Goal: Task Accomplishment & Management: Manage account settings

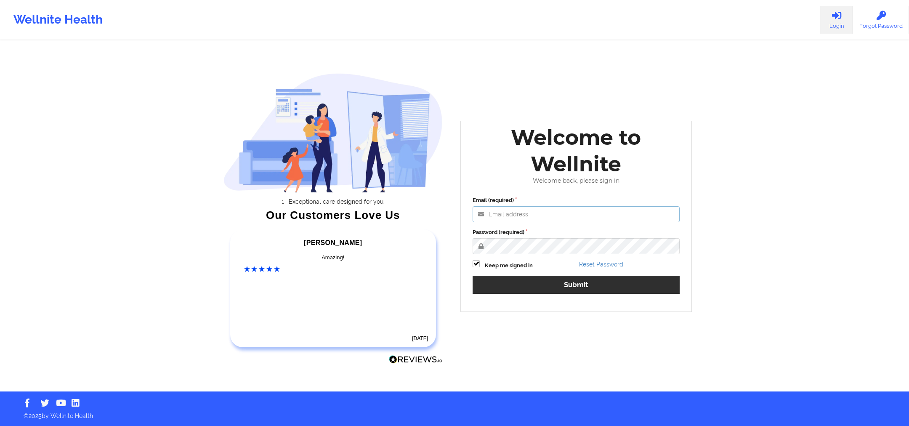
type input "[PERSON_NAME][EMAIL_ADDRESS][DOMAIN_NAME]"
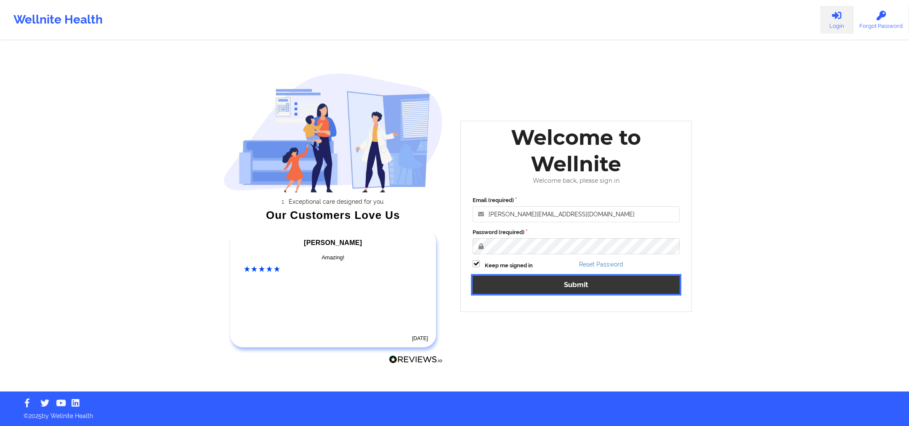
click at [569, 280] on button "Submit" at bounding box center [575, 285] width 207 height 18
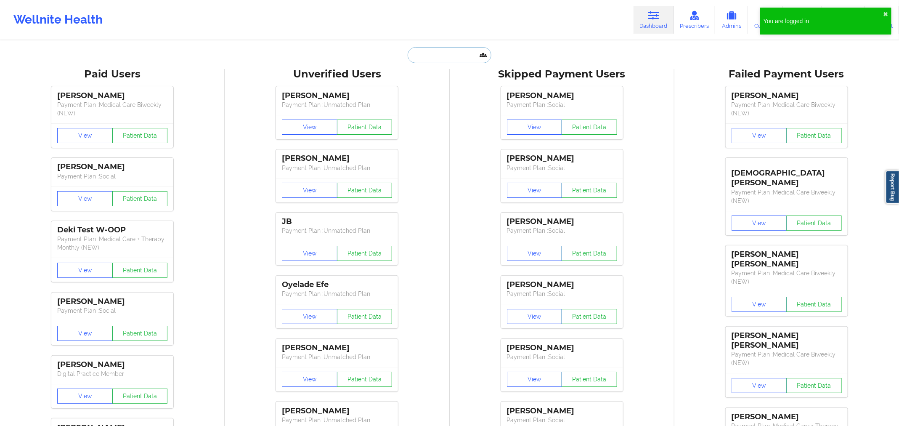
click at [443, 58] on input "text" at bounding box center [449, 55] width 83 height 16
paste input "Talli Bryant"
type input "Talli Bryant"
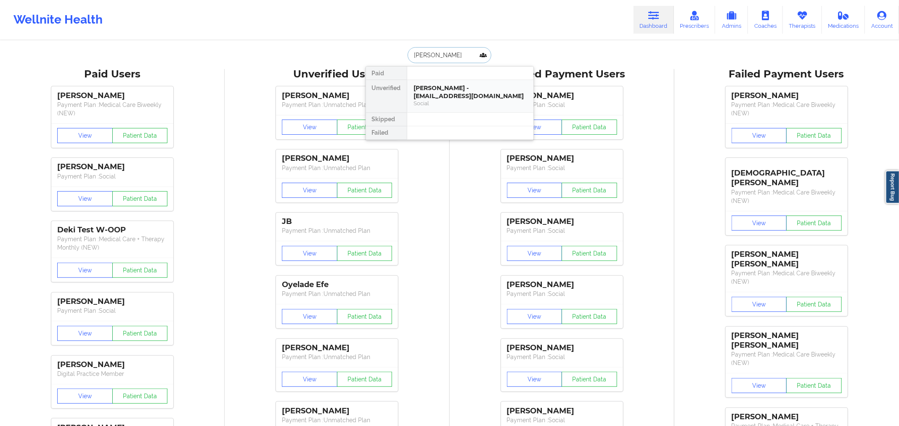
click at [438, 100] on div "Talli Bryant - tallibryant44@gmail.com Social" at bounding box center [470, 95] width 113 height 23
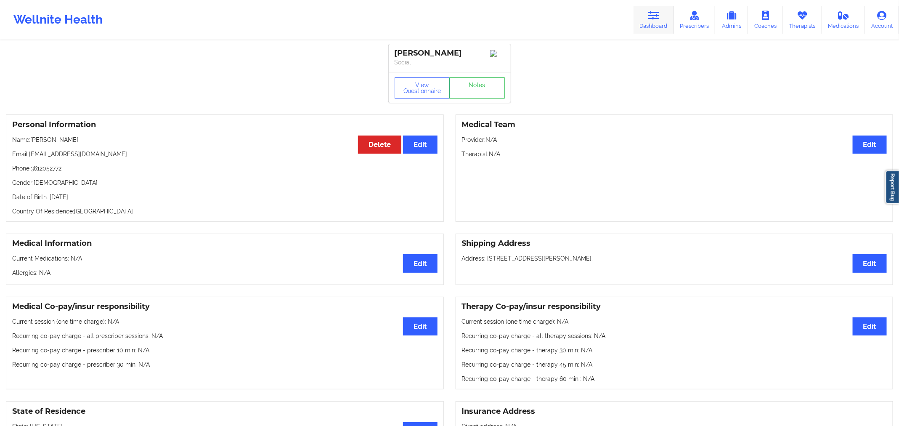
click at [652, 26] on link "Dashboard" at bounding box center [654, 20] width 40 height 28
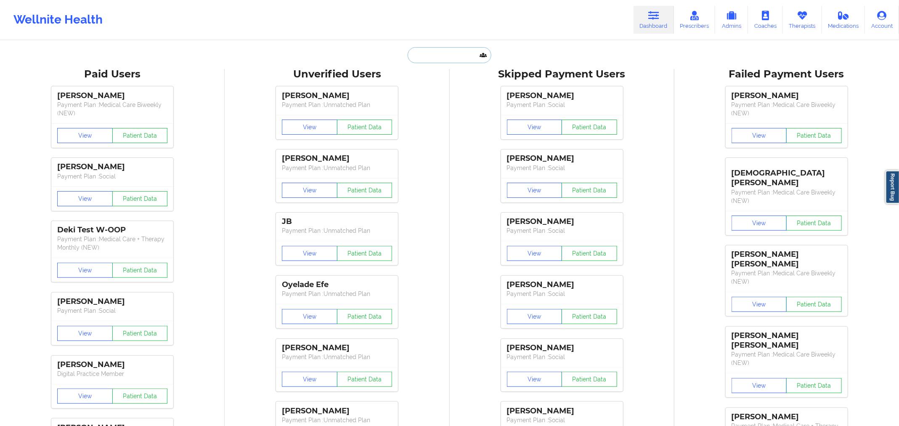
click at [429, 53] on input "text" at bounding box center [449, 55] width 83 height 16
paste input "ZOHRIA NUNIS"
type input "ZOHRIA NUNIS"
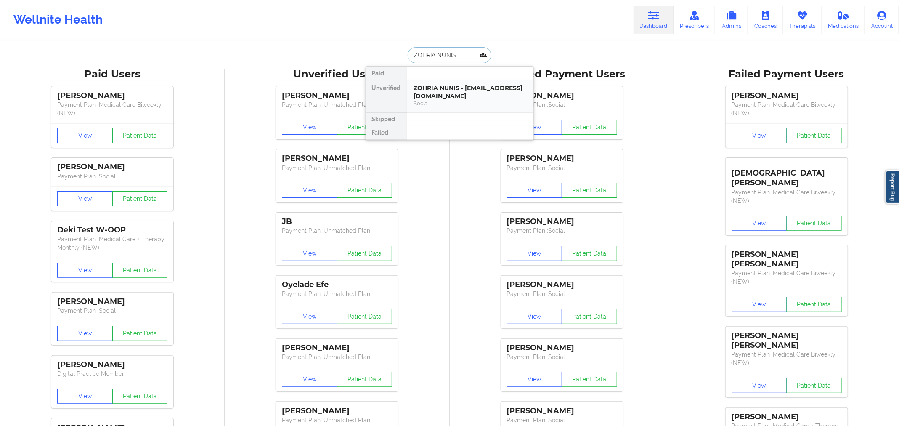
click at [426, 93] on div "ZOHRIA NUNIS - zohria.nunis@gmail.com" at bounding box center [470, 92] width 113 height 16
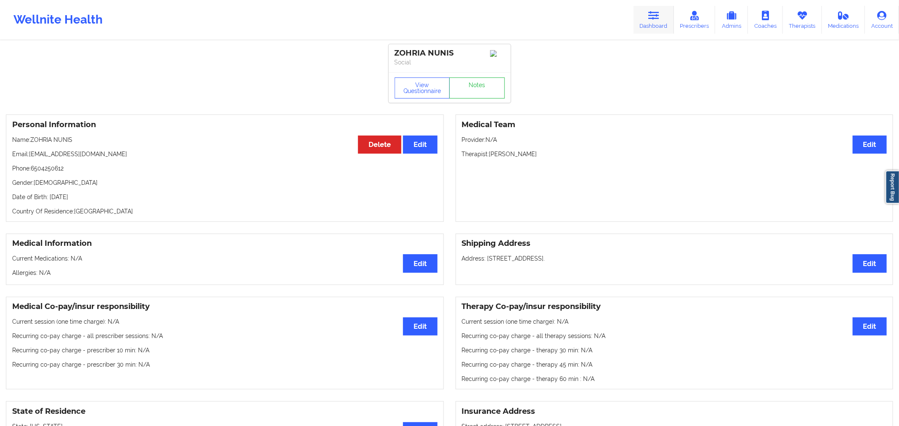
click at [670, 19] on link "Dashboard" at bounding box center [654, 20] width 40 height 28
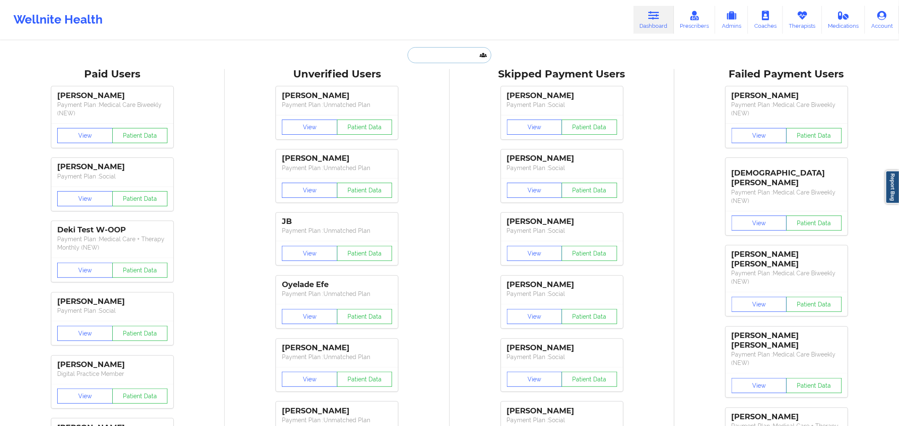
click at [440, 57] on input "text" at bounding box center [449, 55] width 83 height 16
paste input "RAHA YASSIN"
type input "RAHA YASSIN"
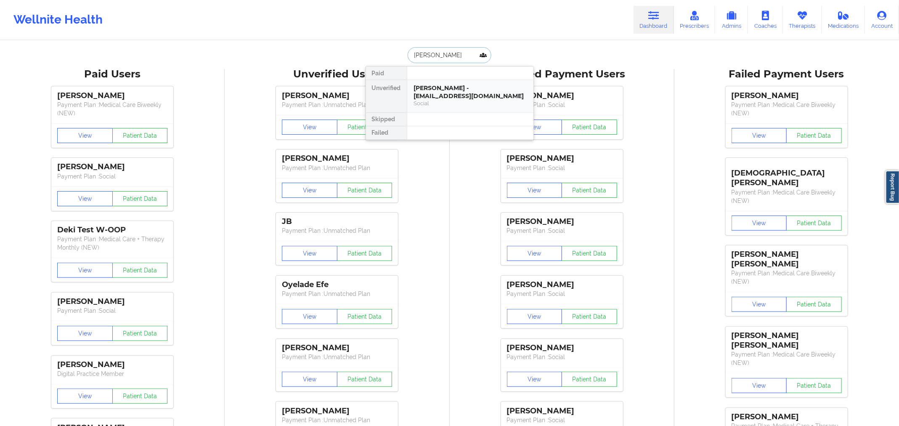
click at [452, 101] on div "Social" at bounding box center [470, 103] width 113 height 7
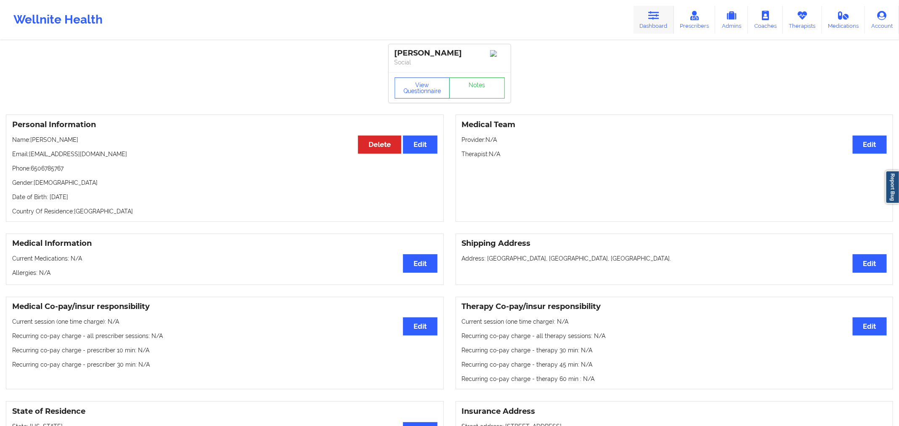
click at [659, 20] on icon at bounding box center [653, 15] width 11 height 9
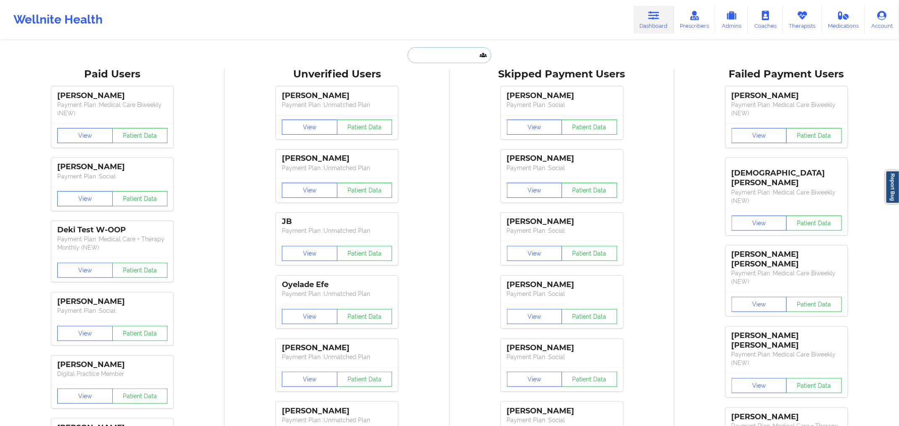
click at [432, 50] on input "text" at bounding box center [449, 55] width 83 height 16
paste input "ecmarine76@hotmail.com"
type input "ecmarine76@hotmail.com"
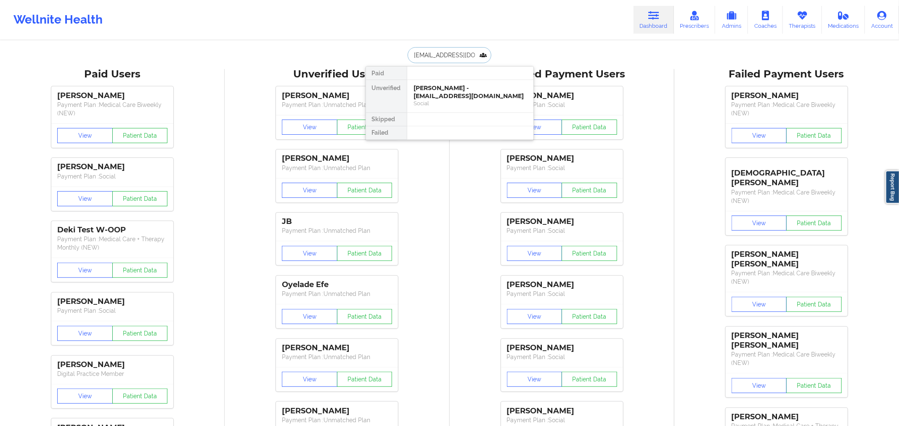
scroll to position [0, 5]
click at [437, 85] on div "EDWARD MARINE - ecmarine76@hotmail.com" at bounding box center [470, 92] width 113 height 16
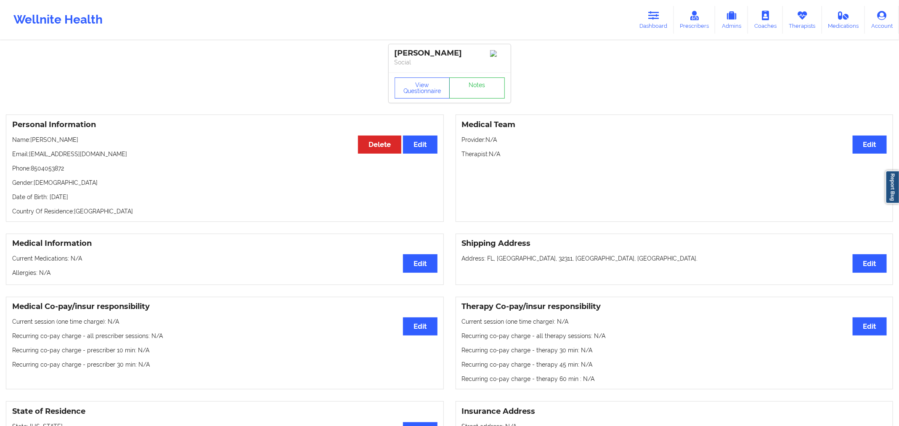
click at [530, 278] on div "Shipping Address Edit Address: FL, Tallahassee, 32311, FL, United States." at bounding box center [675, 258] width 438 height 51
click at [659, 11] on icon at bounding box center [653, 15] width 11 height 9
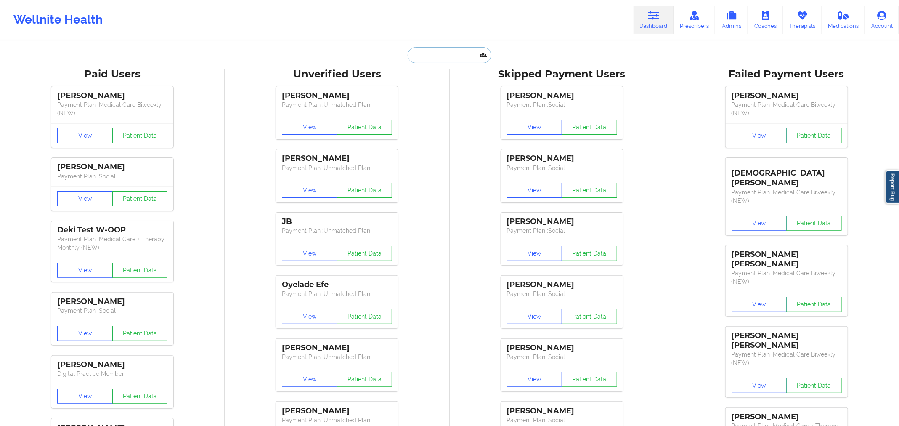
click at [430, 53] on input "text" at bounding box center [449, 55] width 83 height 16
paste input "EDWARD MARINE"
click at [449, 51] on input "EDWARD MARINE" at bounding box center [449, 55] width 83 height 16
click at [423, 58] on input "EDWARD MARINE" at bounding box center [449, 55] width 83 height 16
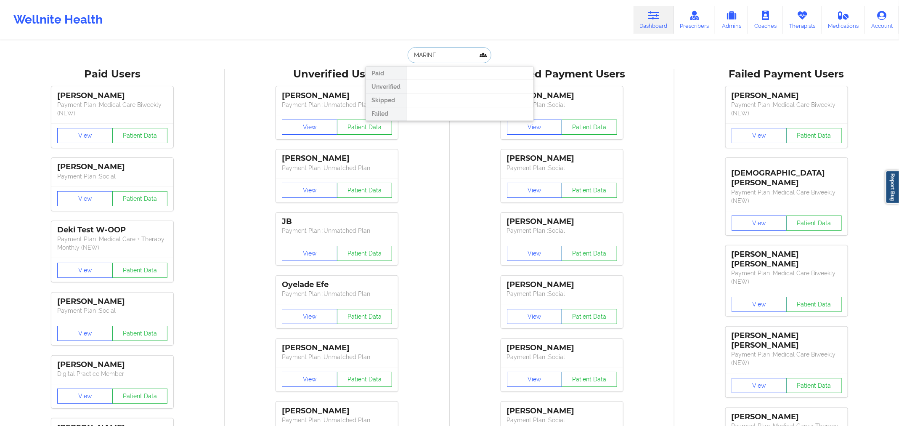
type input "MARINE"
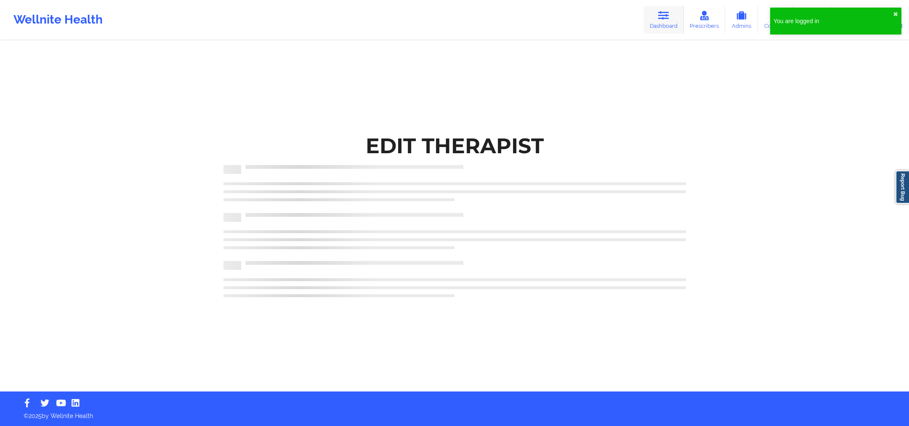
click at [660, 19] on icon at bounding box center [663, 15] width 11 height 9
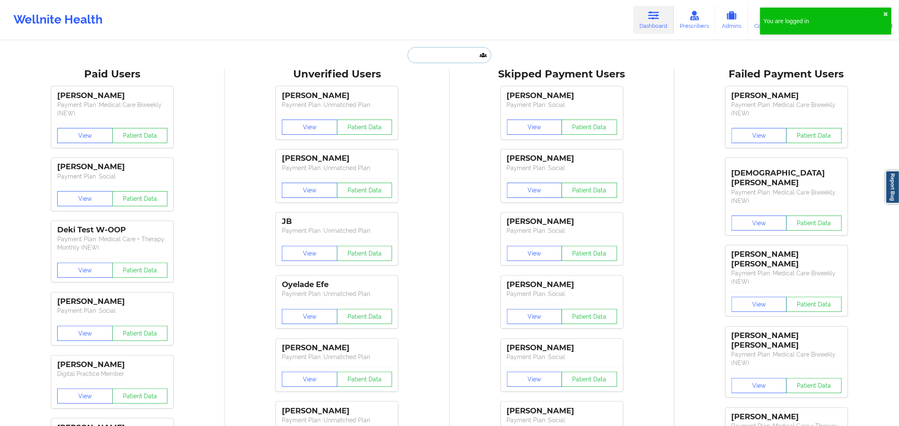
click at [448, 53] on input "text" at bounding box center [449, 55] width 83 height 16
paste input "Natalie Moreland"
type input "Natalie Moreland"
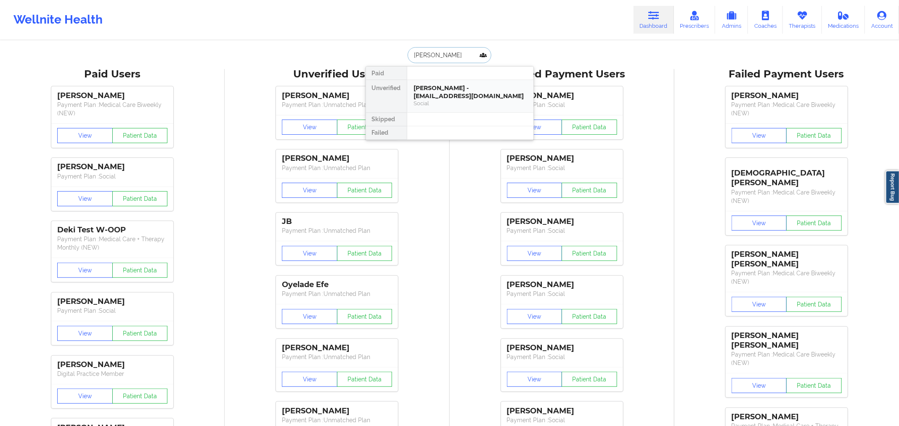
click at [448, 91] on div "Natalie Moreland - nataliemoreland97@yahoo.com" at bounding box center [470, 92] width 113 height 16
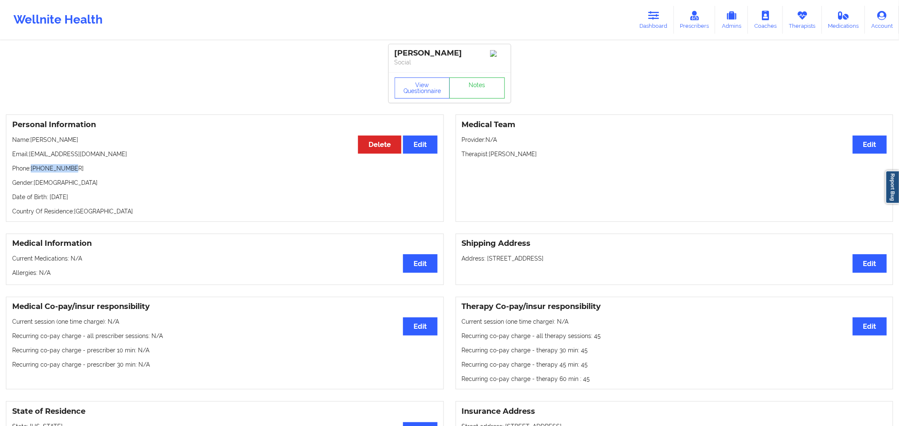
drag, startPoint x: 71, startPoint y: 168, endPoint x: 32, endPoint y: 170, distance: 39.2
click at [32, 170] on p "Phone: +17169309101" at bounding box center [224, 168] width 425 height 8
copy p "+17169309101"
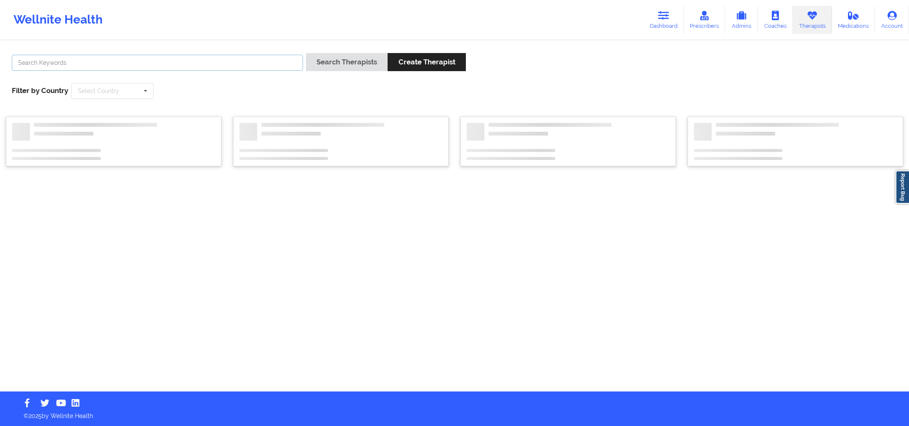
click at [244, 64] on input "text" at bounding box center [157, 63] width 291 height 16
paste input "[PERSON_NAME]"
type input "[PERSON_NAME]"
click at [350, 65] on button "Search Therapists" at bounding box center [347, 62] width 82 height 18
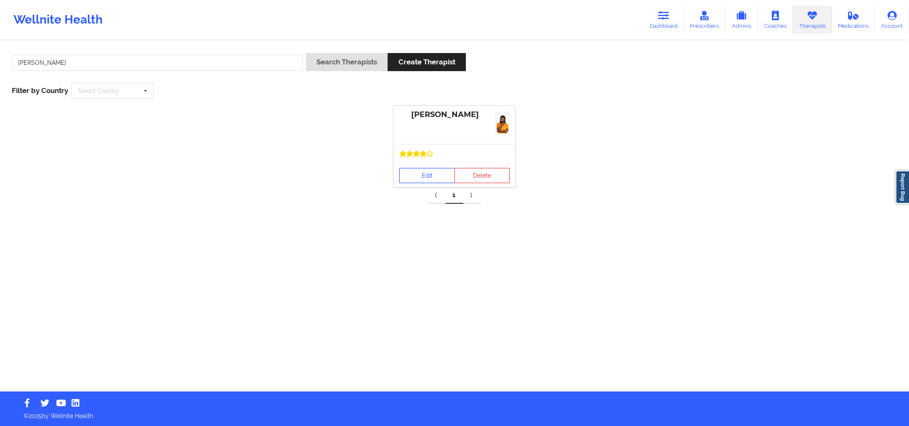
click at [436, 168] on link "Edit" at bounding box center [427, 175] width 56 height 15
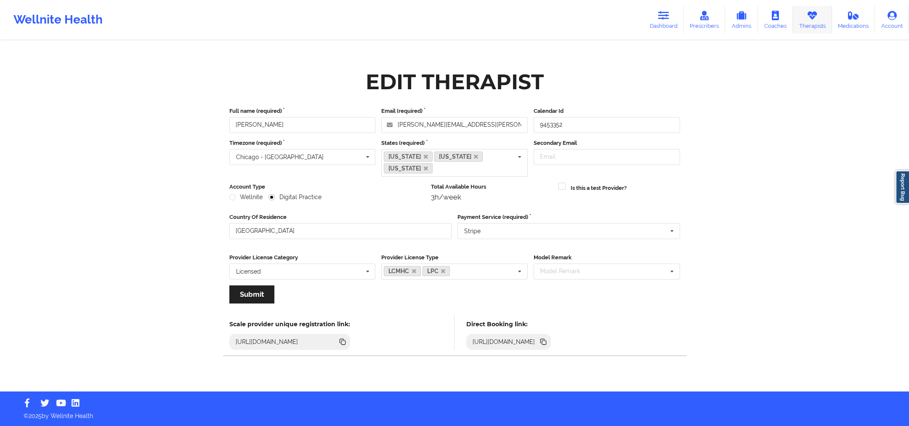
click at [811, 19] on icon at bounding box center [811, 15] width 11 height 9
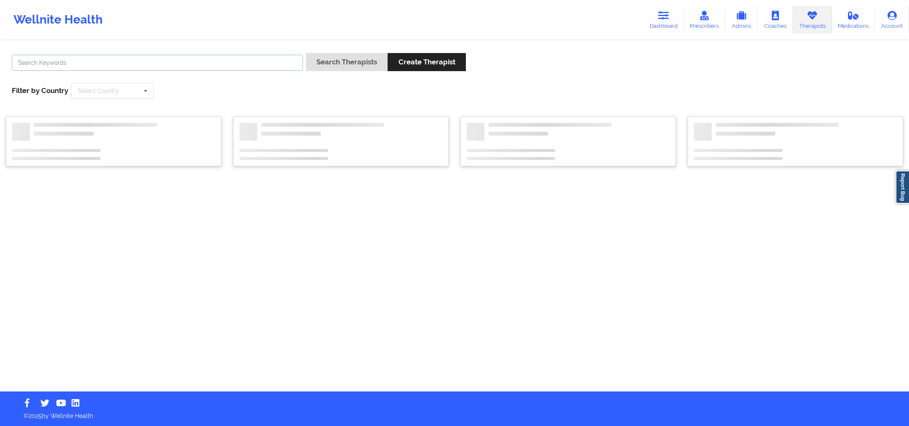
drag, startPoint x: 233, startPoint y: 57, endPoint x: 231, endPoint y: 69, distance: 12.0
click at [233, 59] on input "text" at bounding box center [157, 63] width 291 height 16
paste input "[PERSON_NAME]"
type input "[PERSON_NAME]"
click at [345, 66] on button "Search Therapists" at bounding box center [347, 62] width 82 height 18
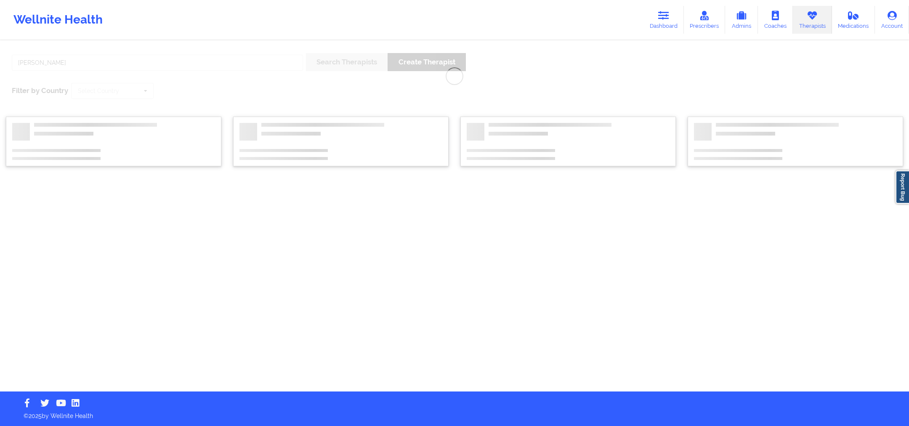
click at [193, 63] on div "[PERSON_NAME] Search Therapists Create Therapist Filter by Country Select Count…" at bounding box center [454, 216] width 909 height 350
drag, startPoint x: 192, startPoint y: 63, endPoint x: 144, endPoint y: 62, distance: 48.0
click at [144, 62] on div "[PERSON_NAME] Search Therapists Create Therapist Filter by Country Select Count…" at bounding box center [454, 216] width 909 height 350
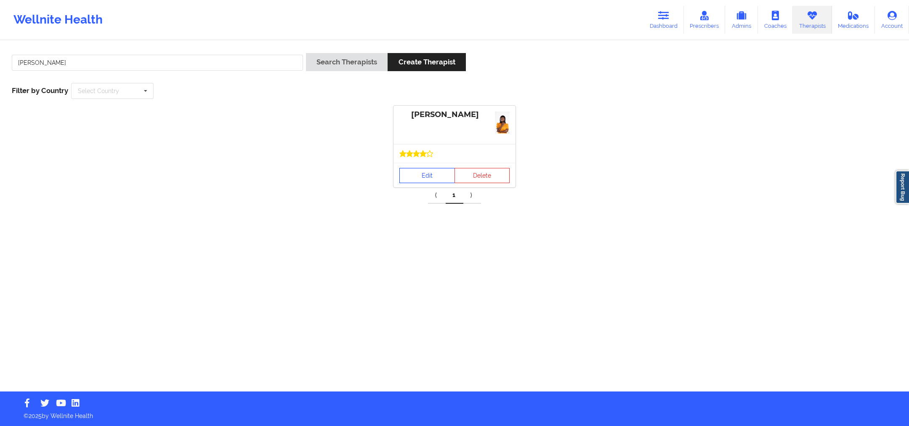
click at [422, 173] on link "Edit" at bounding box center [427, 175] width 56 height 15
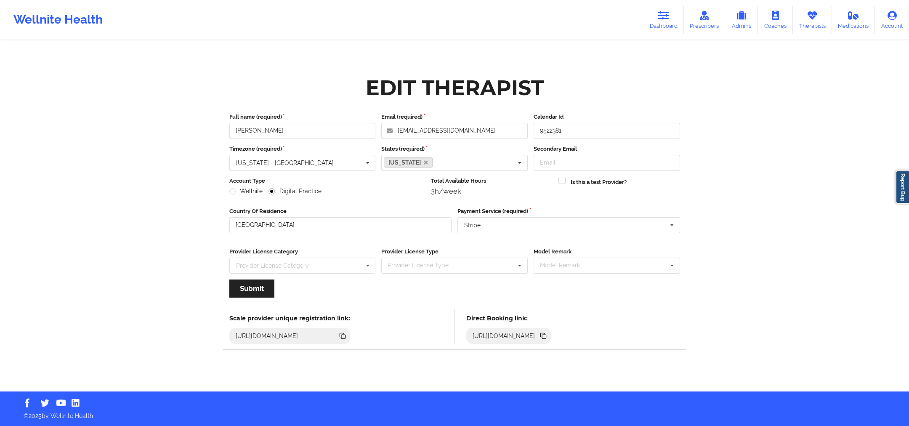
click at [551, 336] on div "[URL][DOMAIN_NAME]" at bounding box center [508, 336] width 85 height 16
click at [544, 333] on icon at bounding box center [542, 335] width 4 height 4
click at [802, 15] on link "Therapists" at bounding box center [812, 20] width 39 height 28
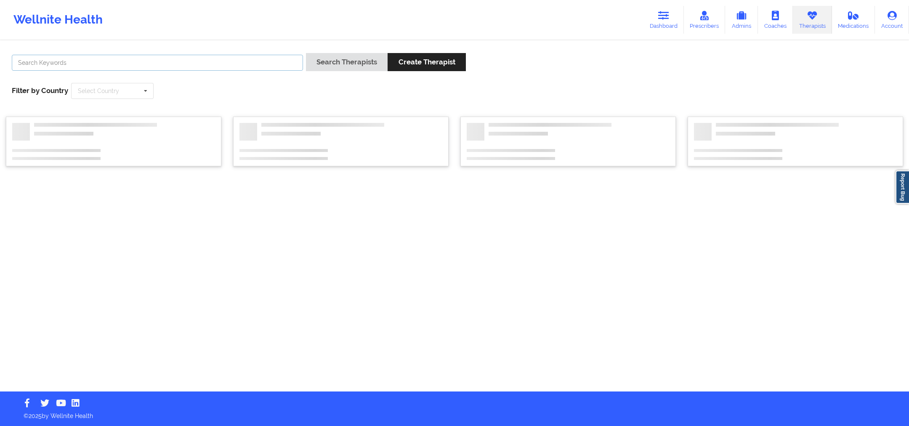
click at [229, 63] on input "text" at bounding box center [157, 63] width 291 height 16
paste input "[PERSON_NAME]"
type input "[PERSON_NAME]"
click at [352, 54] on button "Search Therapists" at bounding box center [347, 62] width 82 height 18
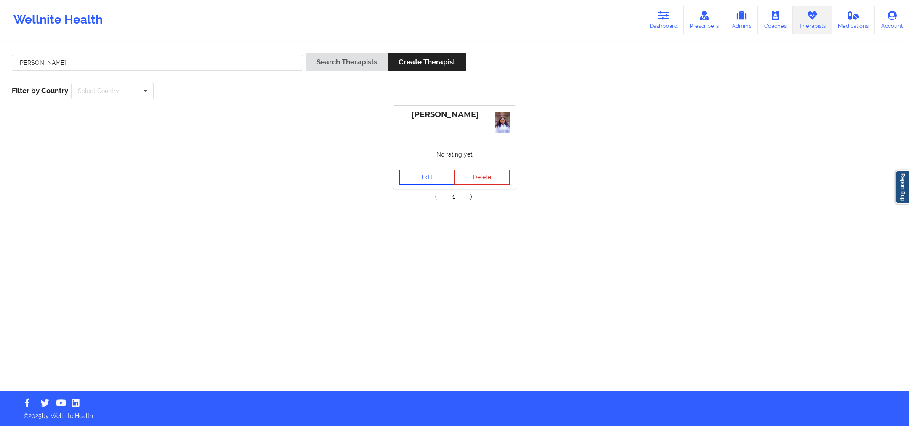
click at [435, 170] on link "Edit" at bounding box center [427, 177] width 56 height 15
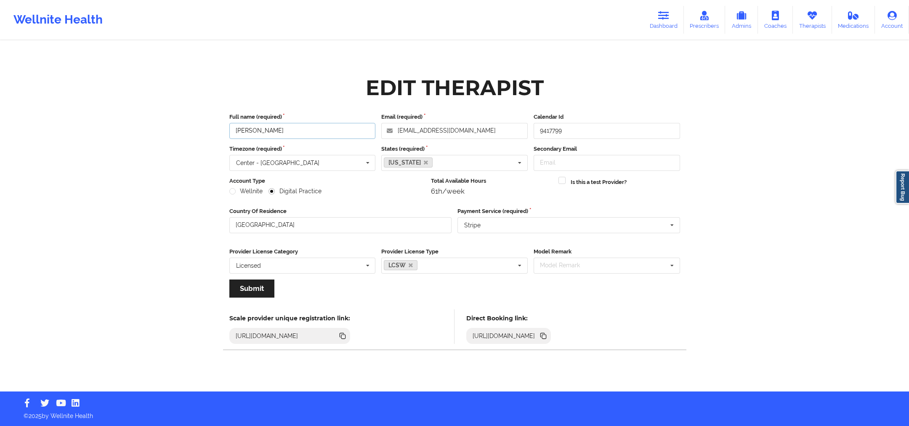
drag, startPoint x: 307, startPoint y: 133, endPoint x: 240, endPoint y: 135, distance: 66.5
click at [238, 135] on input "[PERSON_NAME]" at bounding box center [302, 131] width 146 height 16
click at [243, 134] on input "[PERSON_NAME]" at bounding box center [302, 131] width 146 height 16
click at [307, 126] on input "[PERSON_NAME]" at bounding box center [302, 131] width 146 height 16
drag, startPoint x: 310, startPoint y: 130, endPoint x: 230, endPoint y: 132, distance: 80.0
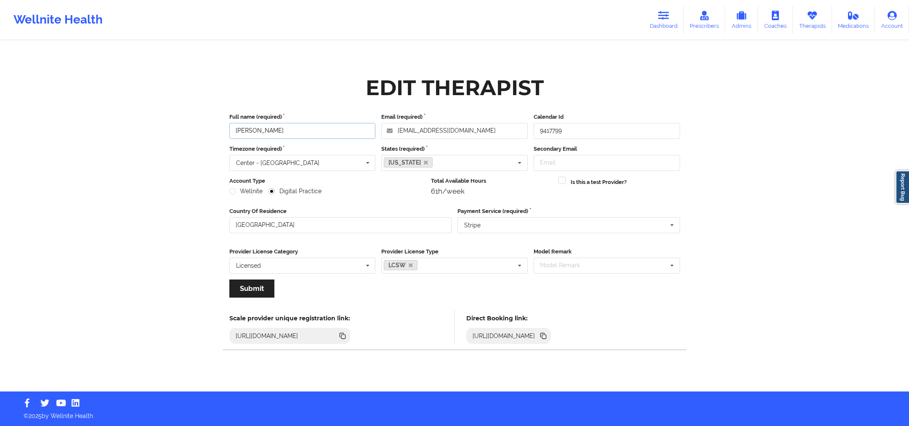
click at [230, 132] on input "[PERSON_NAME]" at bounding box center [302, 131] width 146 height 16
click at [546, 337] on icon at bounding box center [544, 336] width 4 height 4
click at [819, 17] on link "Therapists" at bounding box center [812, 20] width 39 height 28
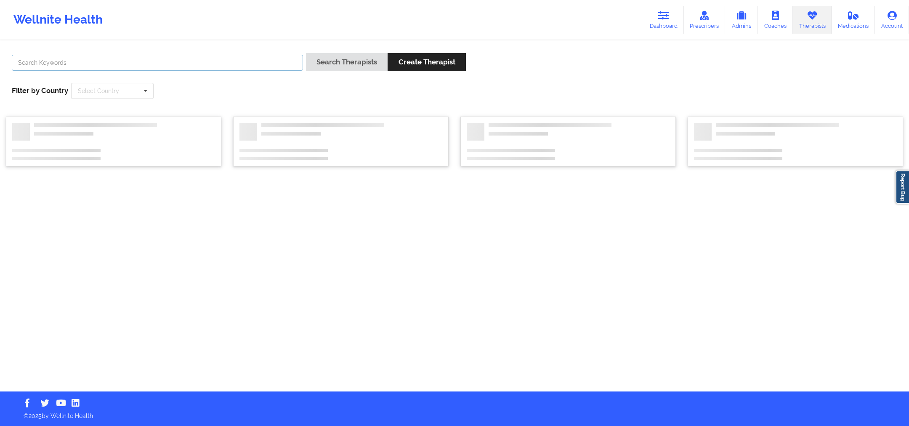
click at [254, 59] on input "text" at bounding box center [157, 63] width 291 height 16
paste input "[PERSON_NAME]"
type input "[PERSON_NAME]"
click at [346, 56] on button "Search Therapists" at bounding box center [347, 62] width 82 height 18
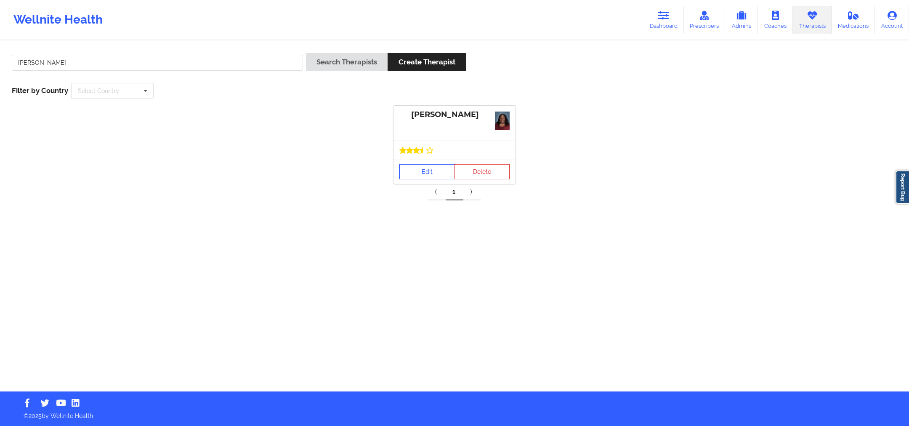
click at [420, 178] on link "Edit" at bounding box center [427, 171] width 56 height 15
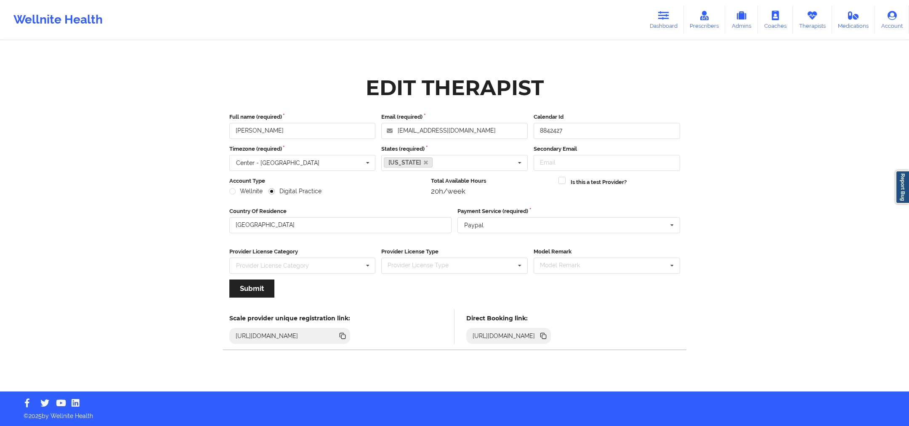
click at [546, 334] on icon at bounding box center [544, 336] width 4 height 4
click at [803, 26] on link "Therapists" at bounding box center [812, 20] width 39 height 28
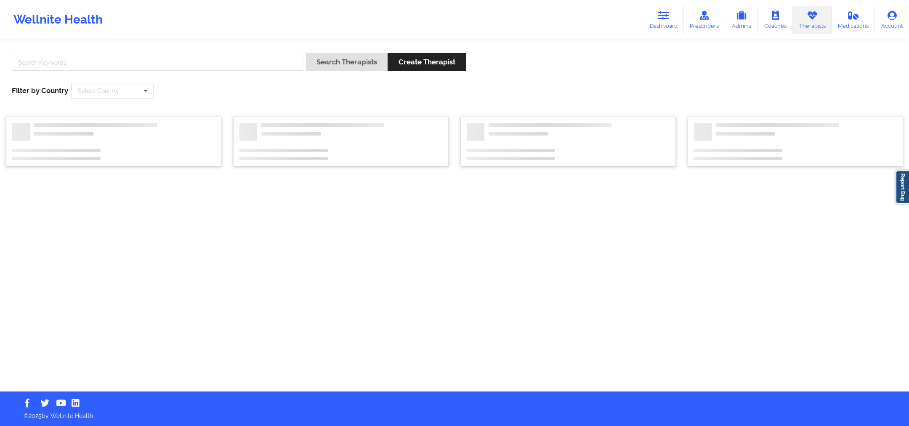
drag, startPoint x: 123, startPoint y: 82, endPoint x: 382, endPoint y: 76, distance: 259.6
click at [123, 81] on div "Search Therapists Create Therapist Filter by Country Select Country [GEOGRAPHIC…" at bounding box center [454, 76] width 897 height 58
click at [121, 64] on input "text" at bounding box center [157, 63] width 291 height 16
click at [119, 59] on input "text" at bounding box center [157, 63] width 291 height 16
click at [104, 55] on div at bounding box center [157, 65] width 297 height 24
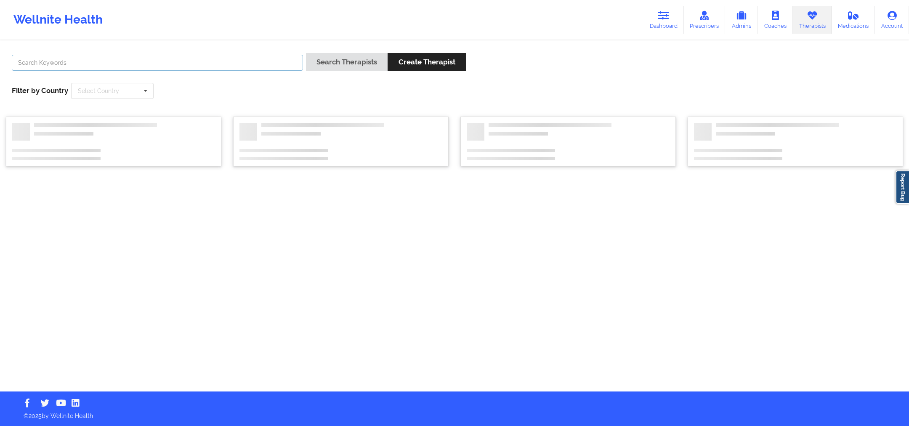
click at [94, 61] on input "text" at bounding box center [157, 63] width 291 height 16
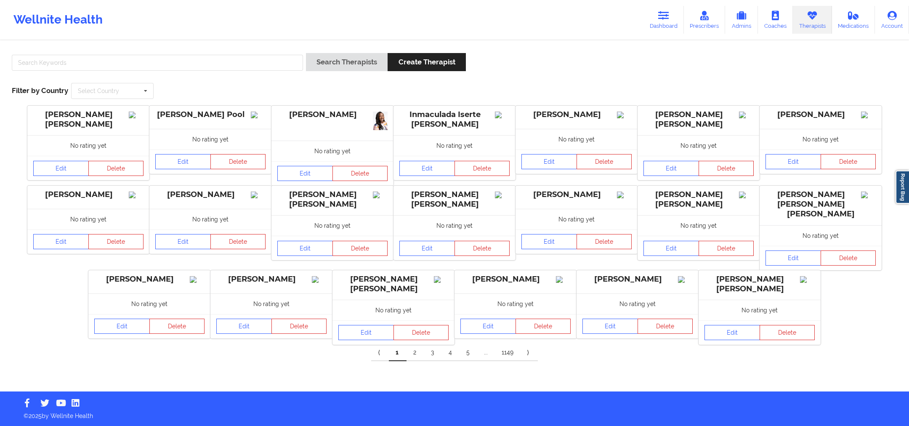
click at [158, 72] on div at bounding box center [157, 65] width 297 height 24
click at [153, 57] on input "text" at bounding box center [157, 63] width 291 height 16
paste input "[PERSON_NAME]"
type input "[PERSON_NAME]"
click at [339, 53] on button "Search Therapists" at bounding box center [347, 62] width 82 height 18
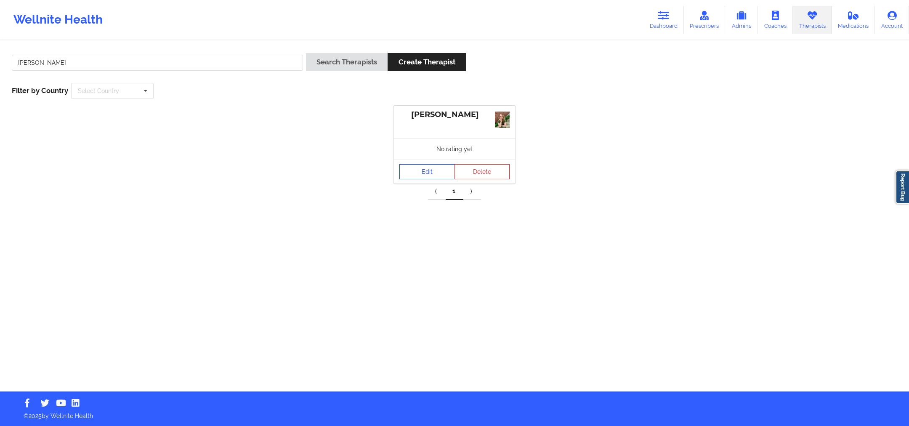
click at [429, 176] on link "Edit" at bounding box center [427, 171] width 56 height 15
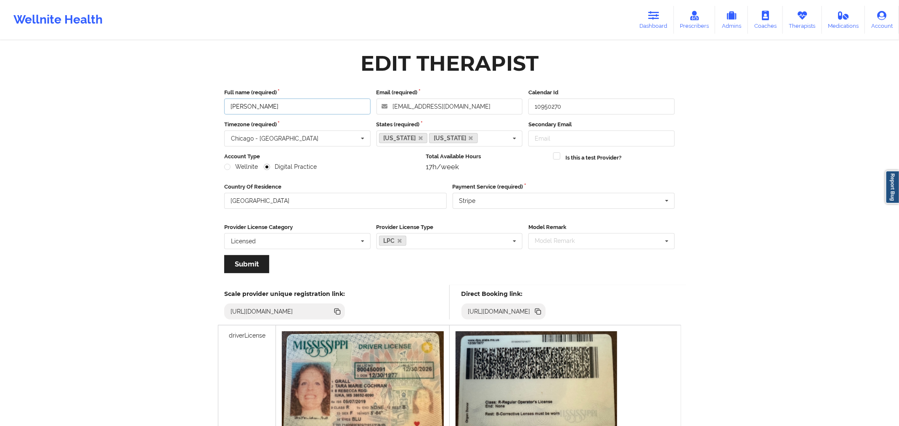
drag, startPoint x: 281, startPoint y: 107, endPoint x: 214, endPoint y: 122, distance: 69.0
click at [214, 122] on div "Edit Therapist Full name (required) [PERSON_NAME] Email (required) [EMAIL_ADDRE…" at bounding box center [449, 331] width 474 height 568
click at [540, 308] on icon at bounding box center [538, 310] width 4 height 4
click at [807, 18] on icon at bounding box center [802, 15] width 11 height 9
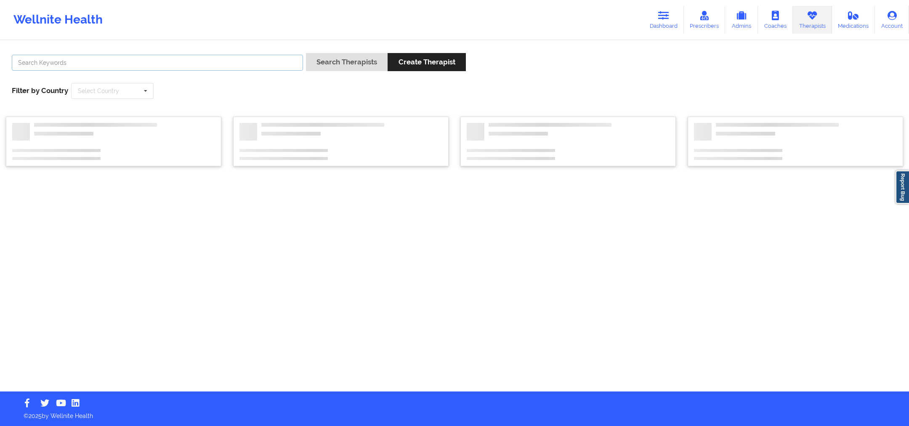
click at [276, 63] on input "text" at bounding box center [157, 63] width 291 height 16
paste input "[PERSON_NAME]"
type input "[PERSON_NAME]"
click at [342, 62] on button "Search Therapists" at bounding box center [347, 62] width 82 height 18
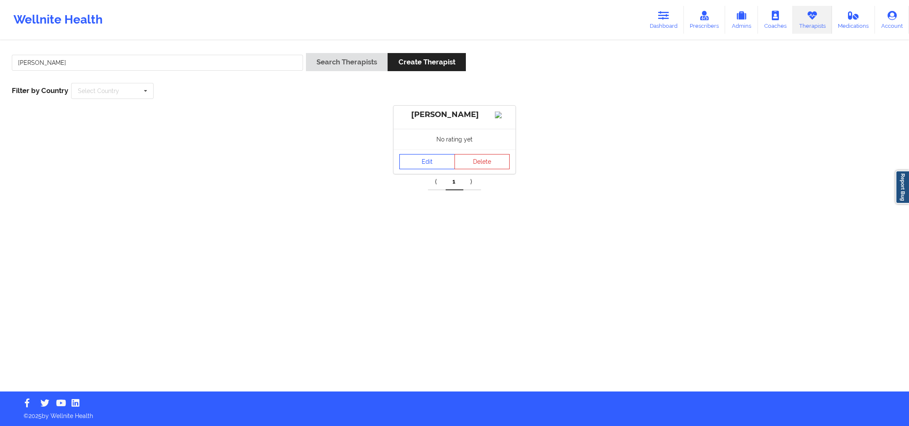
click at [437, 164] on link "Edit" at bounding box center [427, 161] width 56 height 15
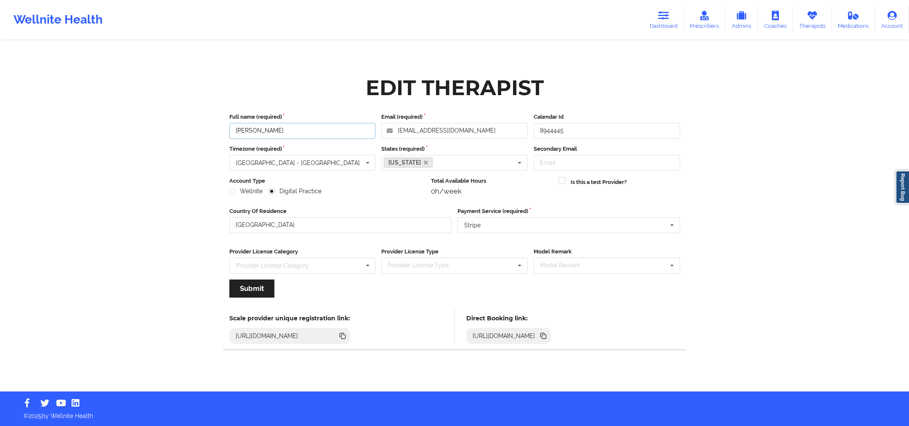
drag, startPoint x: 307, startPoint y: 130, endPoint x: 231, endPoint y: 132, distance: 75.3
click at [231, 132] on input "[PERSON_NAME]" at bounding box center [302, 131] width 146 height 16
click at [548, 333] on icon at bounding box center [542, 335] width 9 height 9
drag, startPoint x: 305, startPoint y: 132, endPoint x: 221, endPoint y: 132, distance: 84.6
click at [219, 133] on div "Edit Therapist Full name (required) [PERSON_NAME] Email (required) [EMAIL_ADDRE…" at bounding box center [454, 217] width 474 height 290
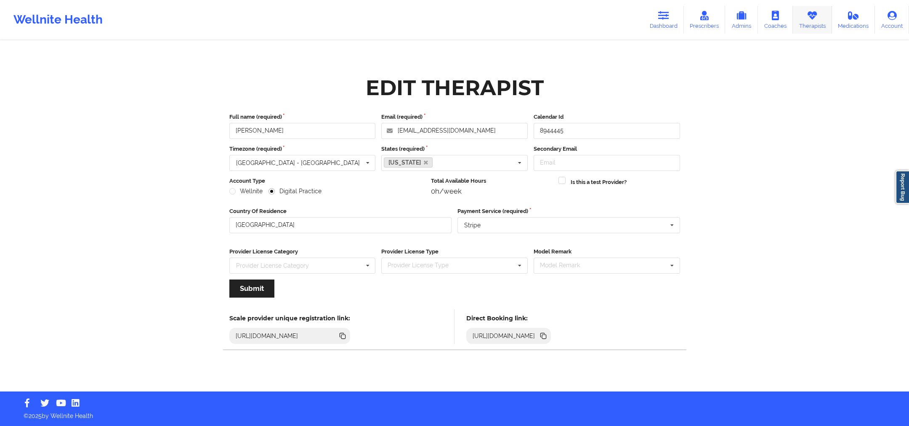
click at [819, 20] on link "Therapists" at bounding box center [812, 20] width 39 height 28
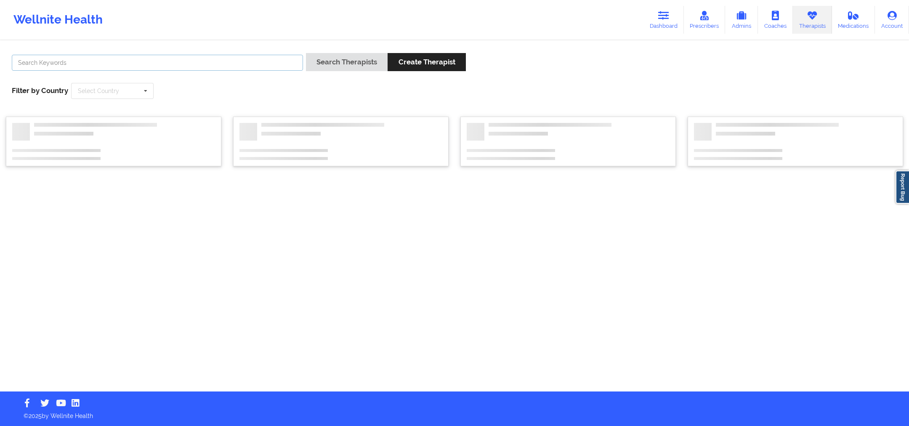
click at [285, 67] on input "text" at bounding box center [157, 63] width 291 height 16
paste input "[PERSON_NAME]"
type input "[PERSON_NAME]"
click at [348, 56] on button "Search Therapists" at bounding box center [347, 62] width 82 height 18
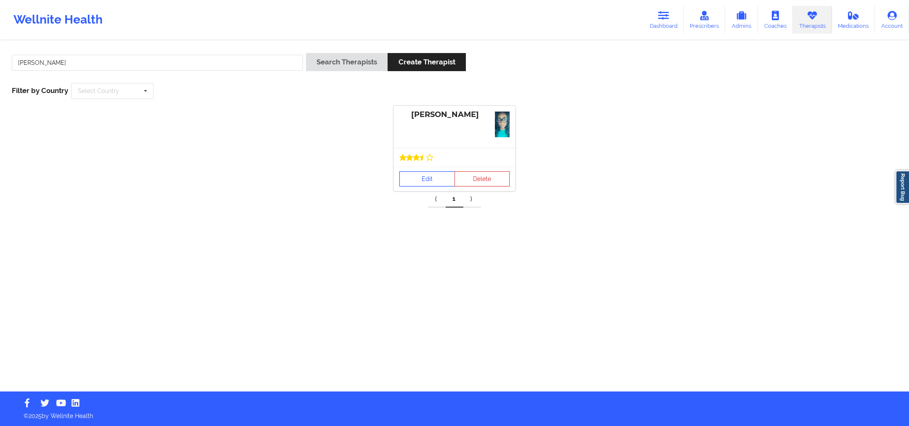
click at [430, 182] on link "Edit" at bounding box center [427, 178] width 56 height 15
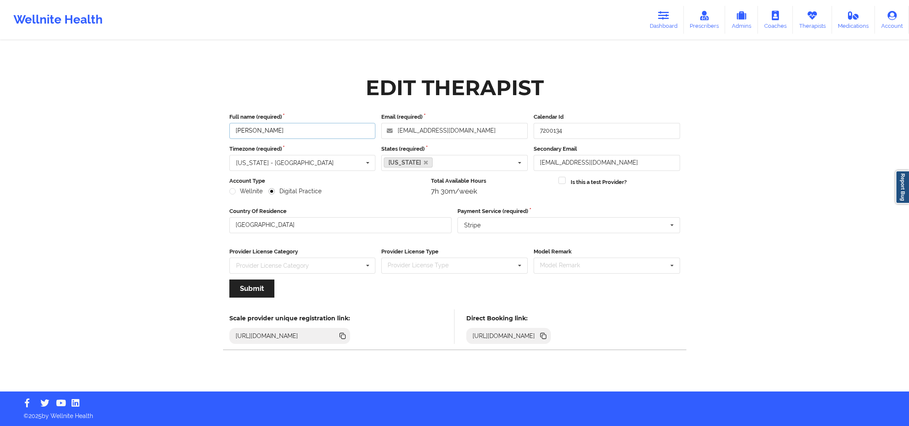
drag, startPoint x: 312, startPoint y: 129, endPoint x: 216, endPoint y: 133, distance: 95.6
click at [216, 133] on div "Edit Therapist Full name (required) [PERSON_NAME] Email (required) [EMAIL_ADDRE…" at bounding box center [455, 217] width 486 height 302
click at [551, 333] on div "[URL][DOMAIN_NAME]" at bounding box center [508, 336] width 85 height 16
click at [548, 335] on icon at bounding box center [542, 335] width 9 height 9
drag, startPoint x: 287, startPoint y: 128, endPoint x: 232, endPoint y: 131, distance: 55.6
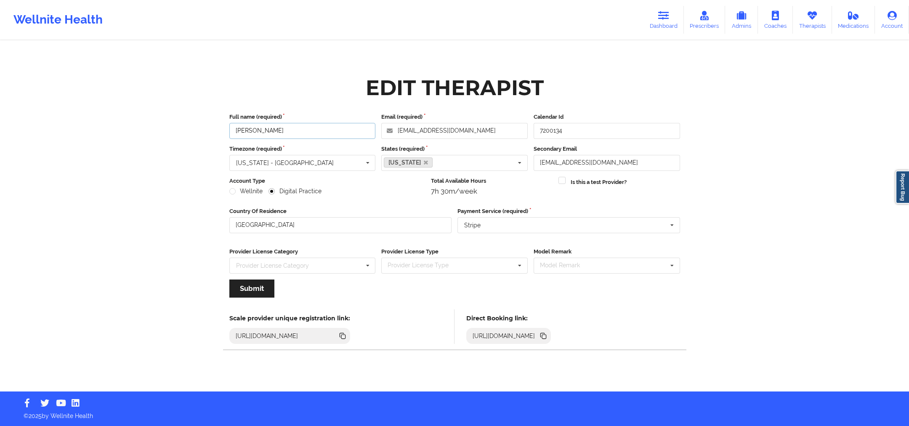
click at [232, 131] on input "[PERSON_NAME]" at bounding box center [302, 131] width 146 height 16
click at [817, 11] on icon at bounding box center [811, 15] width 11 height 9
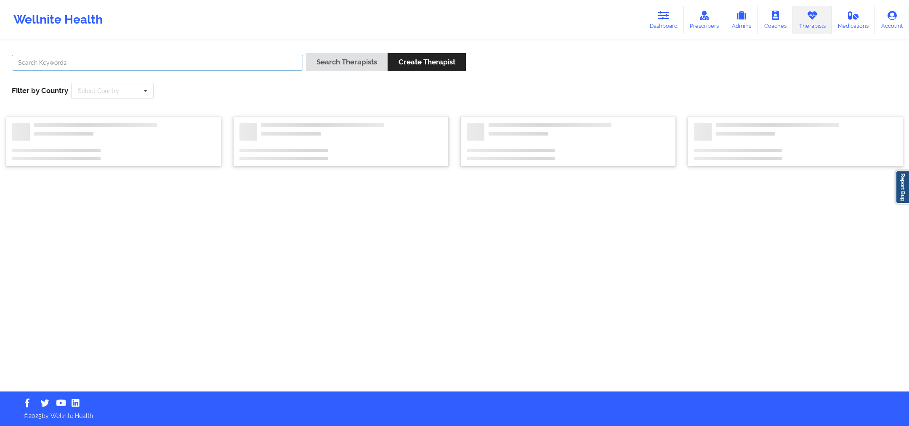
click at [230, 64] on input "text" at bounding box center [157, 63] width 291 height 16
paste input "Dashima Green"
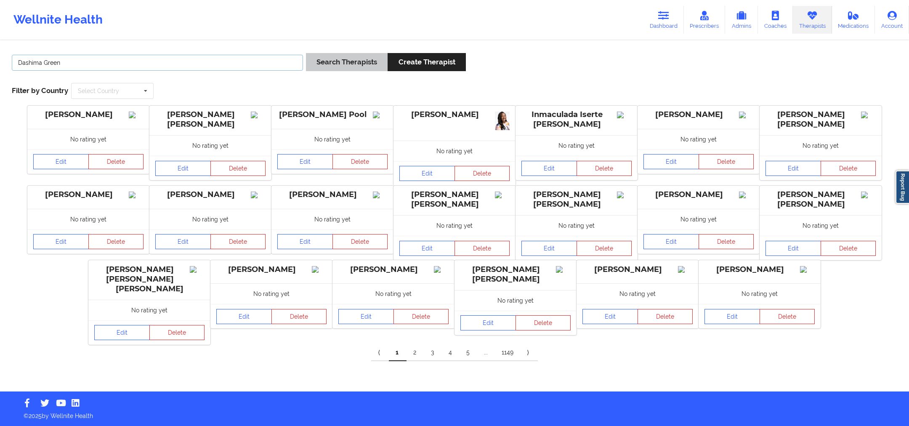
type input "Dashima Green"
click at [334, 64] on button "Search Therapists" at bounding box center [347, 62] width 82 height 18
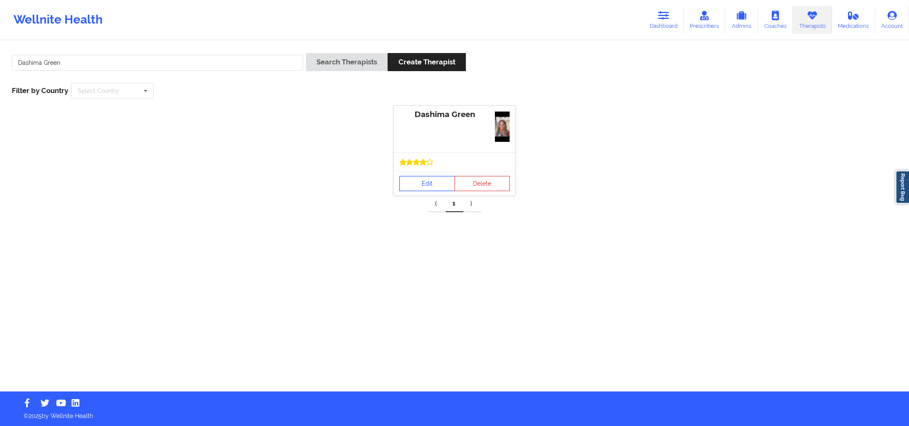
click at [440, 186] on link "Edit" at bounding box center [427, 183] width 56 height 15
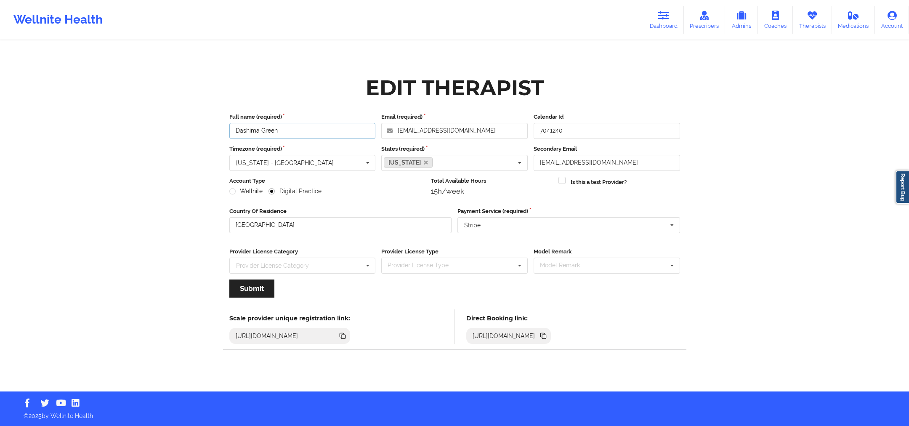
drag, startPoint x: 296, startPoint y: 130, endPoint x: 272, endPoint y: 134, distance: 24.7
click at [273, 134] on input "Dashima Green" at bounding box center [302, 131] width 146 height 16
click at [252, 131] on input "nDashima Gree" at bounding box center [302, 131] width 146 height 16
type input "Dashima Green"
click at [548, 334] on icon at bounding box center [542, 335] width 9 height 9
